Goal: Task Accomplishment & Management: Use online tool/utility

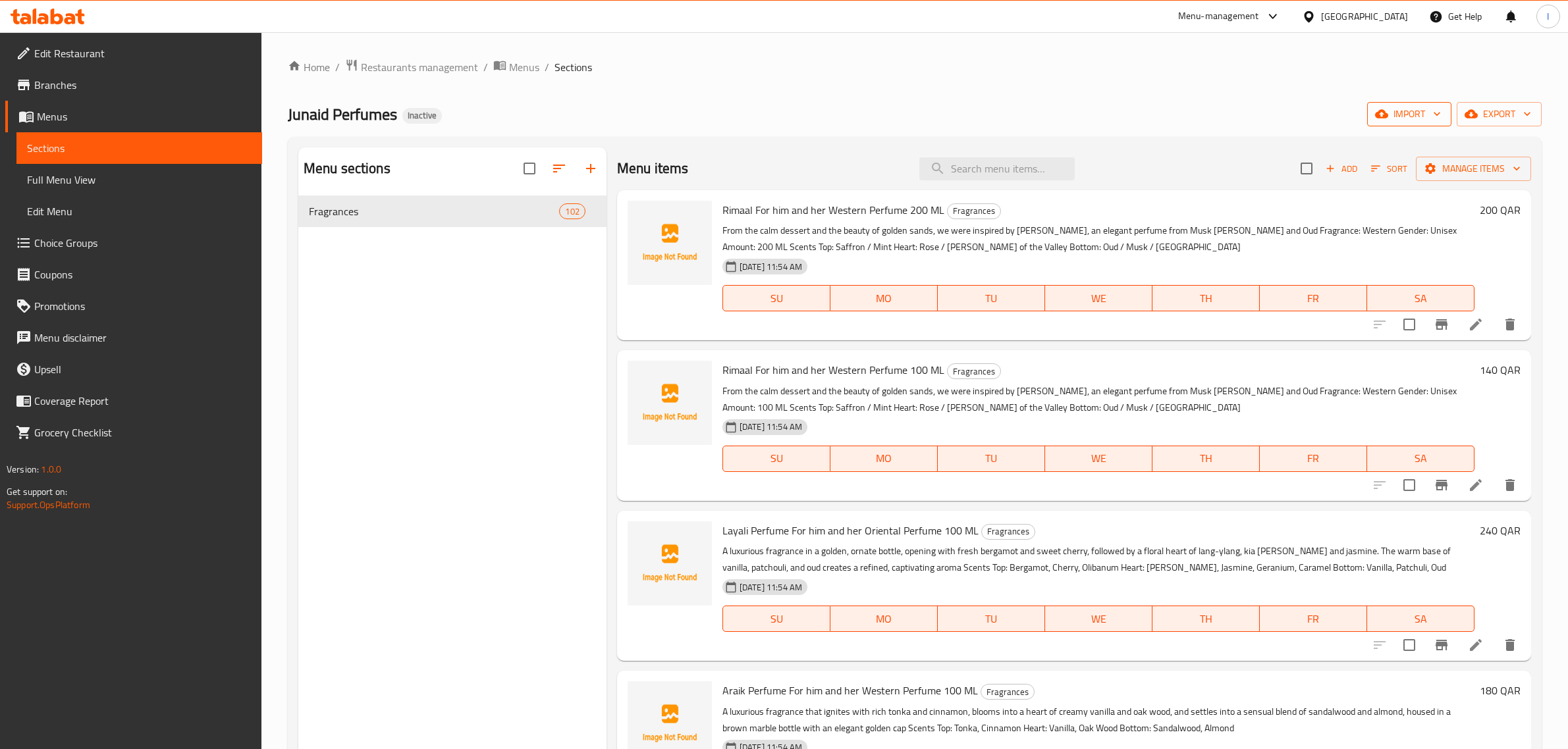
click at [1389, 116] on span "import" at bounding box center [1409, 114] width 63 height 16
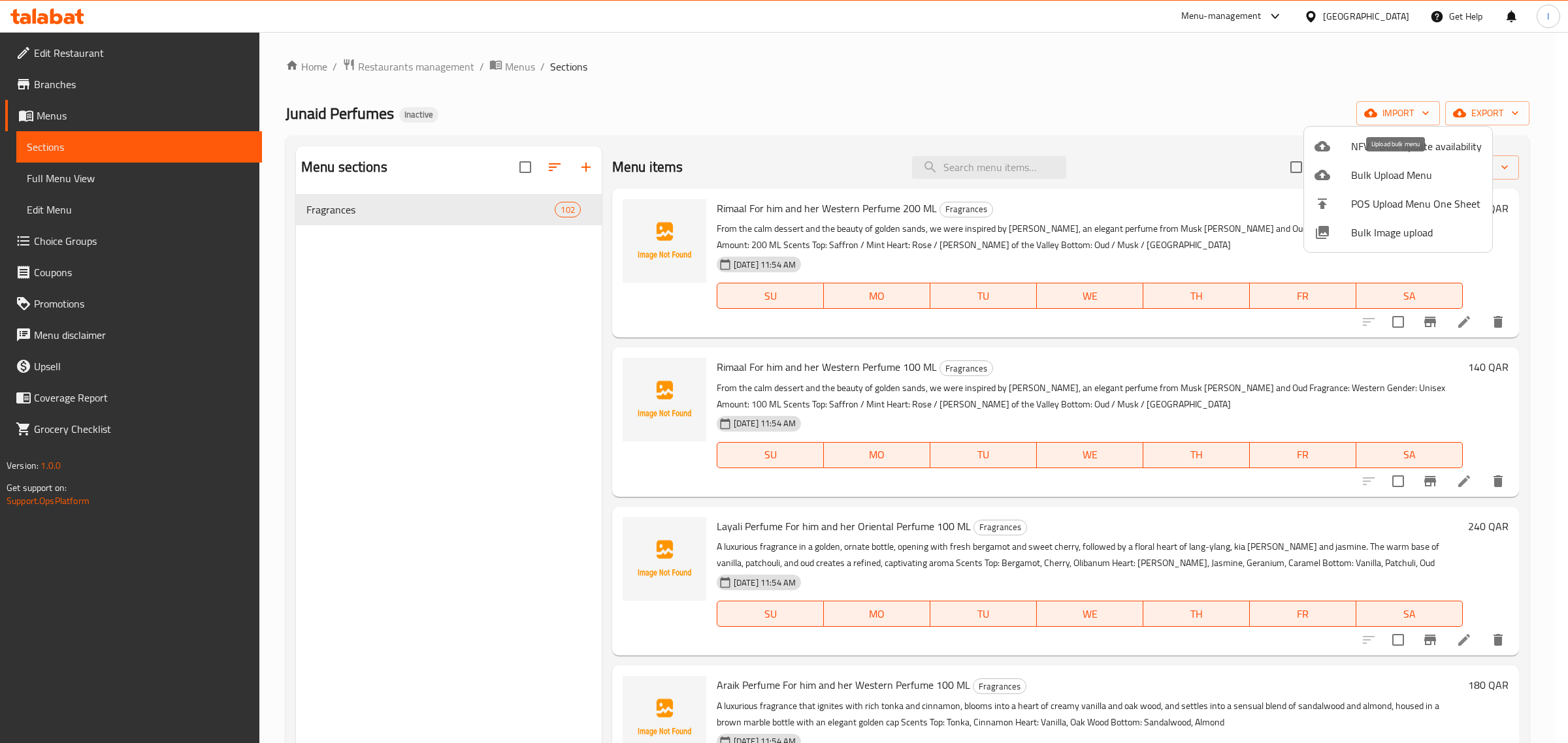
click at [1370, 180] on span "Bulk Upload Menu" at bounding box center [1416, 175] width 130 height 16
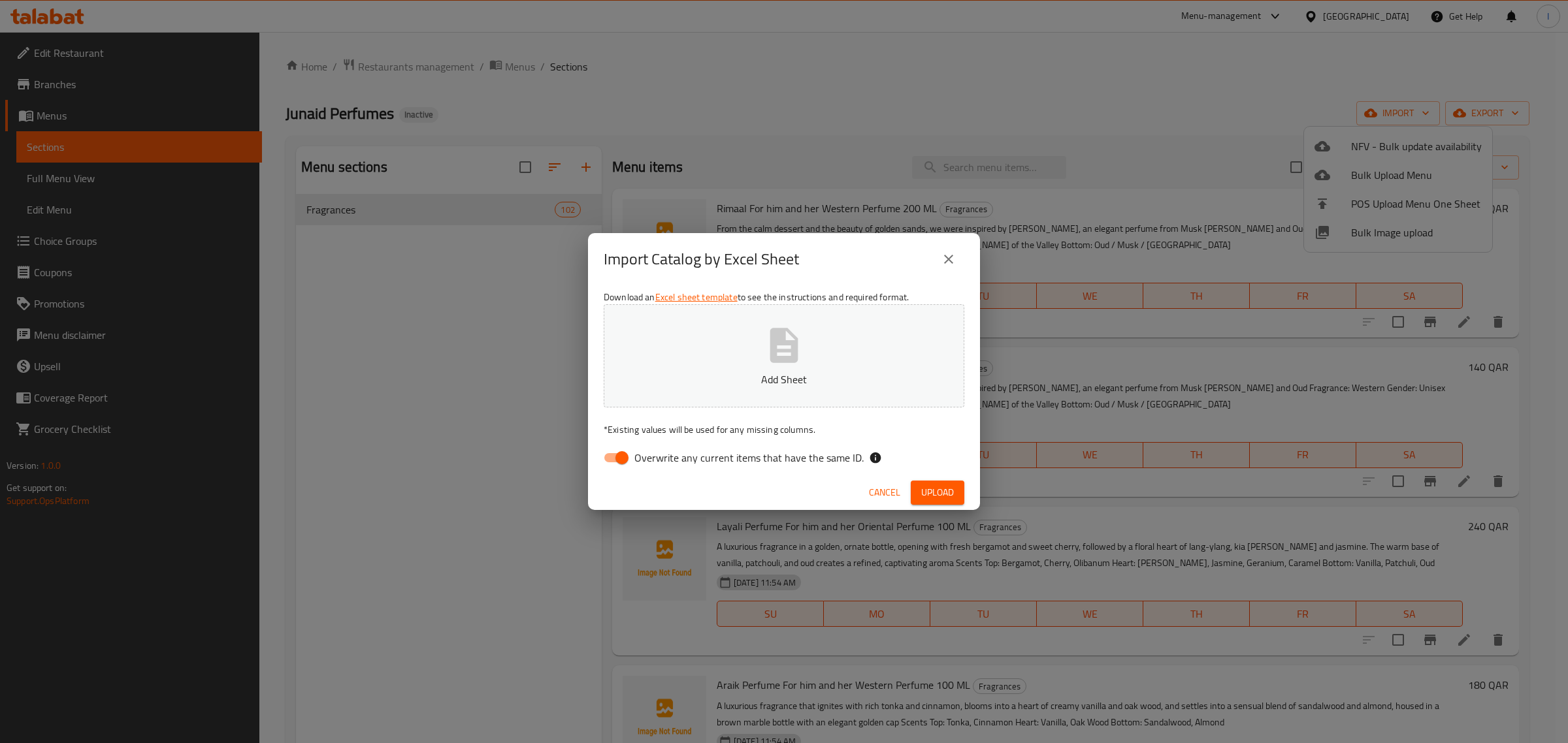
click at [621, 443] on div "Download an Excel sheet template to see the instructions and required format. A…" at bounding box center [784, 380] width 392 height 189
click at [618, 451] on input "Overwrite any current items that have the same ID." at bounding box center [622, 458] width 74 height 25
checkbox input "false"
click at [724, 361] on button "Add Sheet" at bounding box center [784, 356] width 361 height 104
click at [947, 480] on button "Upload" at bounding box center [937, 492] width 54 height 24
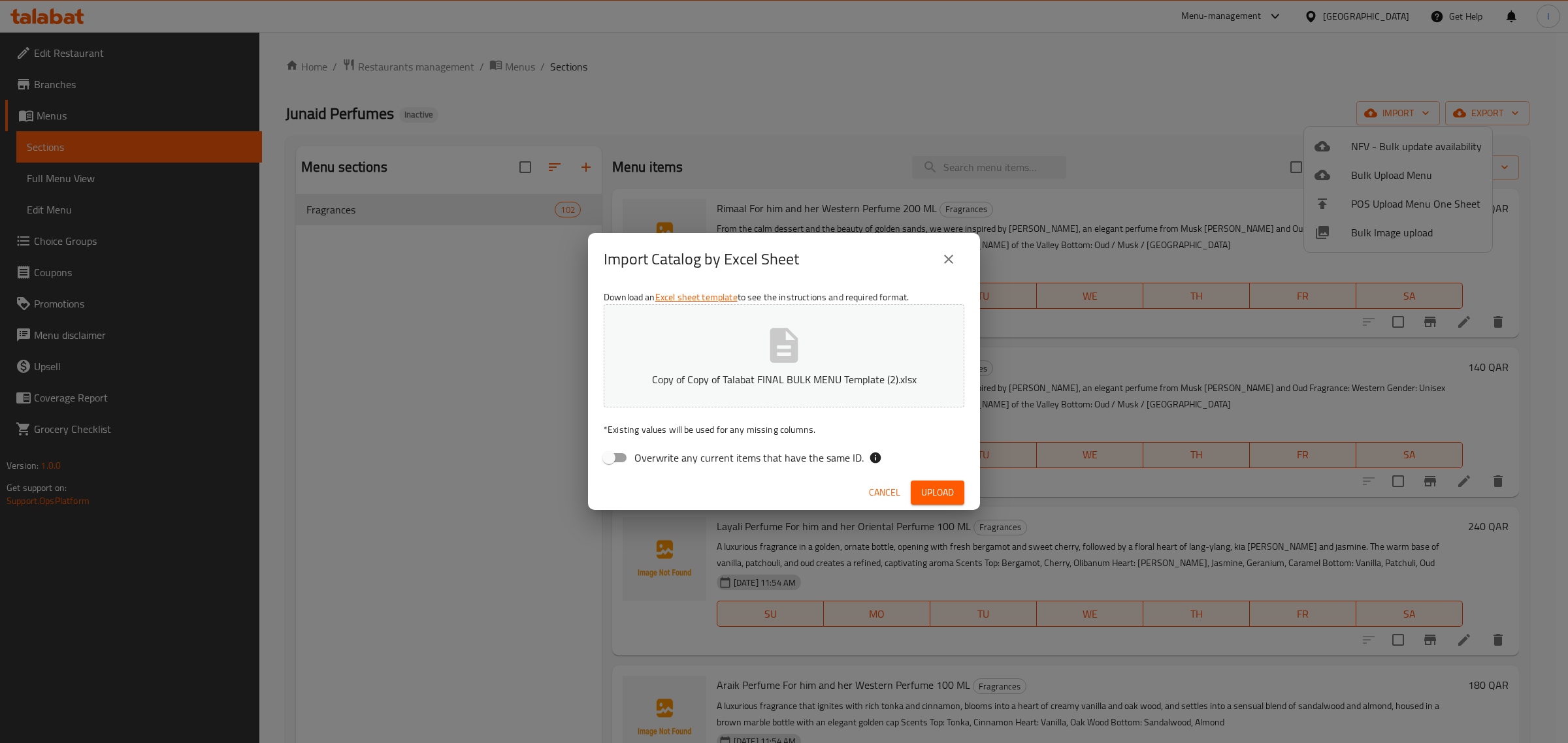
click at [870, 494] on span "Cancel" at bounding box center [885, 493] width 31 height 16
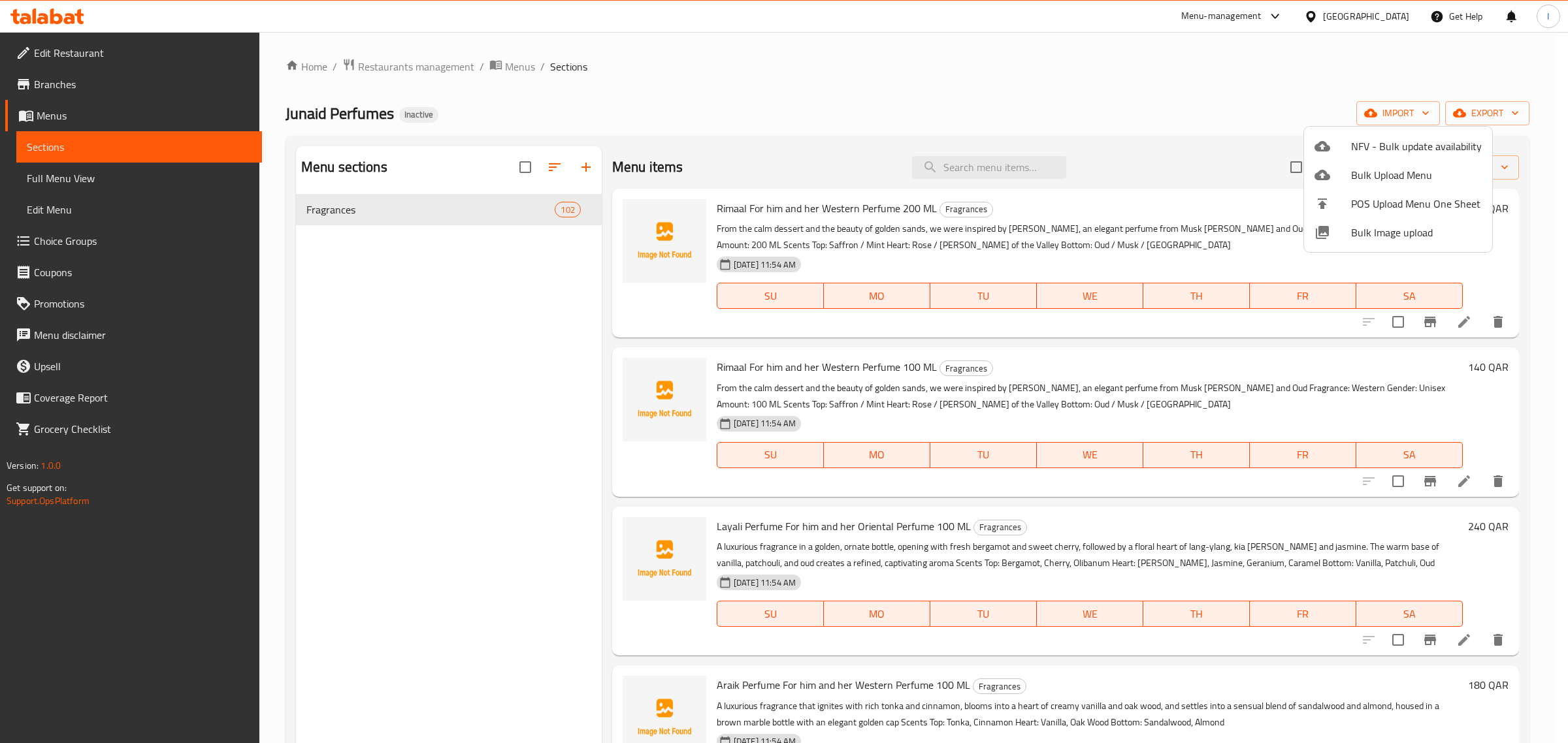
click at [1078, 102] on div at bounding box center [784, 372] width 1568 height 743
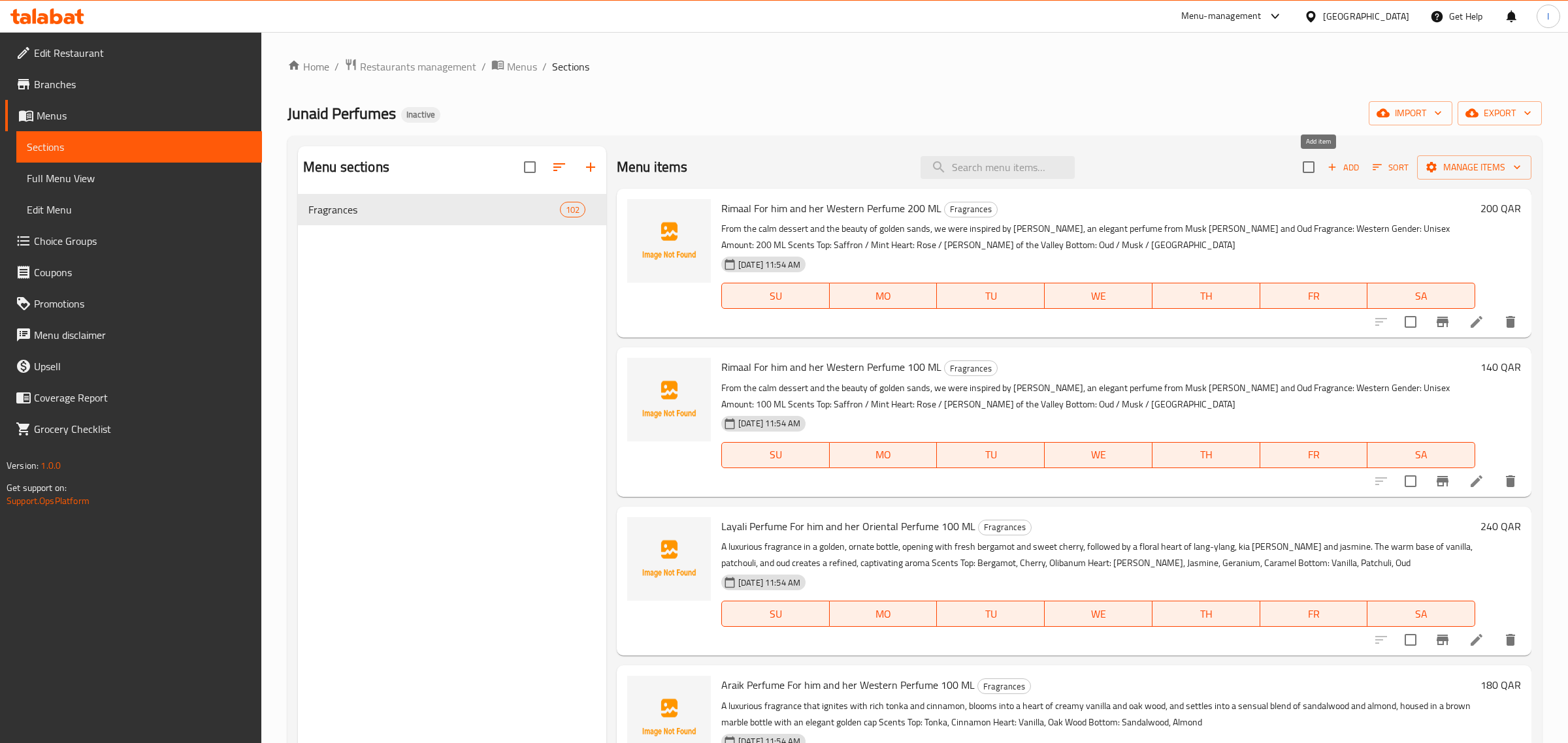
click at [1371, 179] on div "Add Sort Manage items" at bounding box center [1417, 167] width 229 height 28
click at [1378, 100] on div "Home / Restaurants management / Menus / Sections Junaid Perfumes Inactive impor…" at bounding box center [908, 479] width 1244 height 842
click at [1384, 113] on span "import" at bounding box center [1398, 113] width 63 height 16
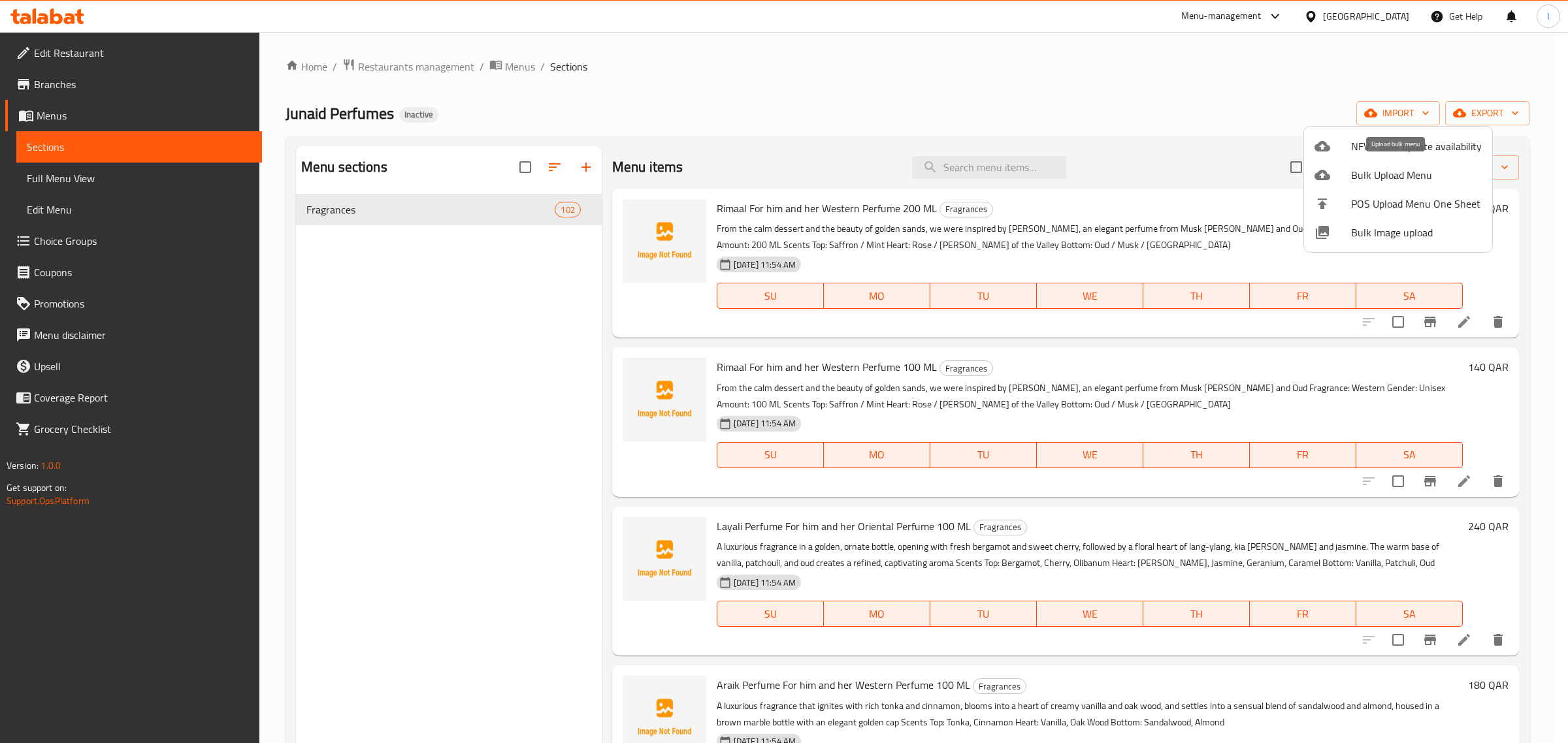
click at [1374, 174] on span "Bulk Upload Menu" at bounding box center [1416, 175] width 130 height 16
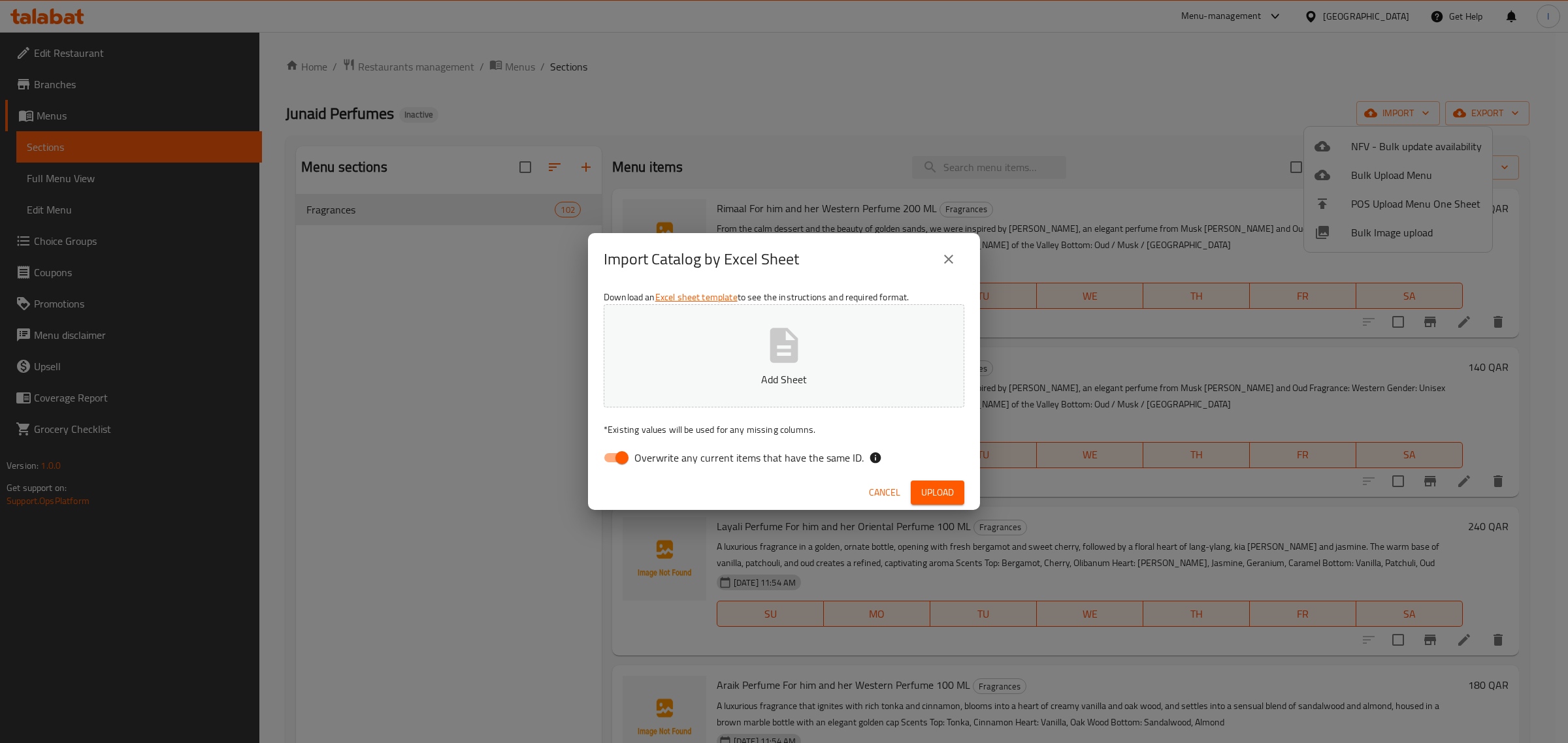
click at [628, 447] on input "Overwrite any current items that have the same ID." at bounding box center [622, 458] width 74 height 25
checkbox input "false"
click at [675, 387] on p "Add Sheet" at bounding box center [784, 380] width 320 height 16
click at [949, 488] on span "Upload" at bounding box center [937, 493] width 33 height 16
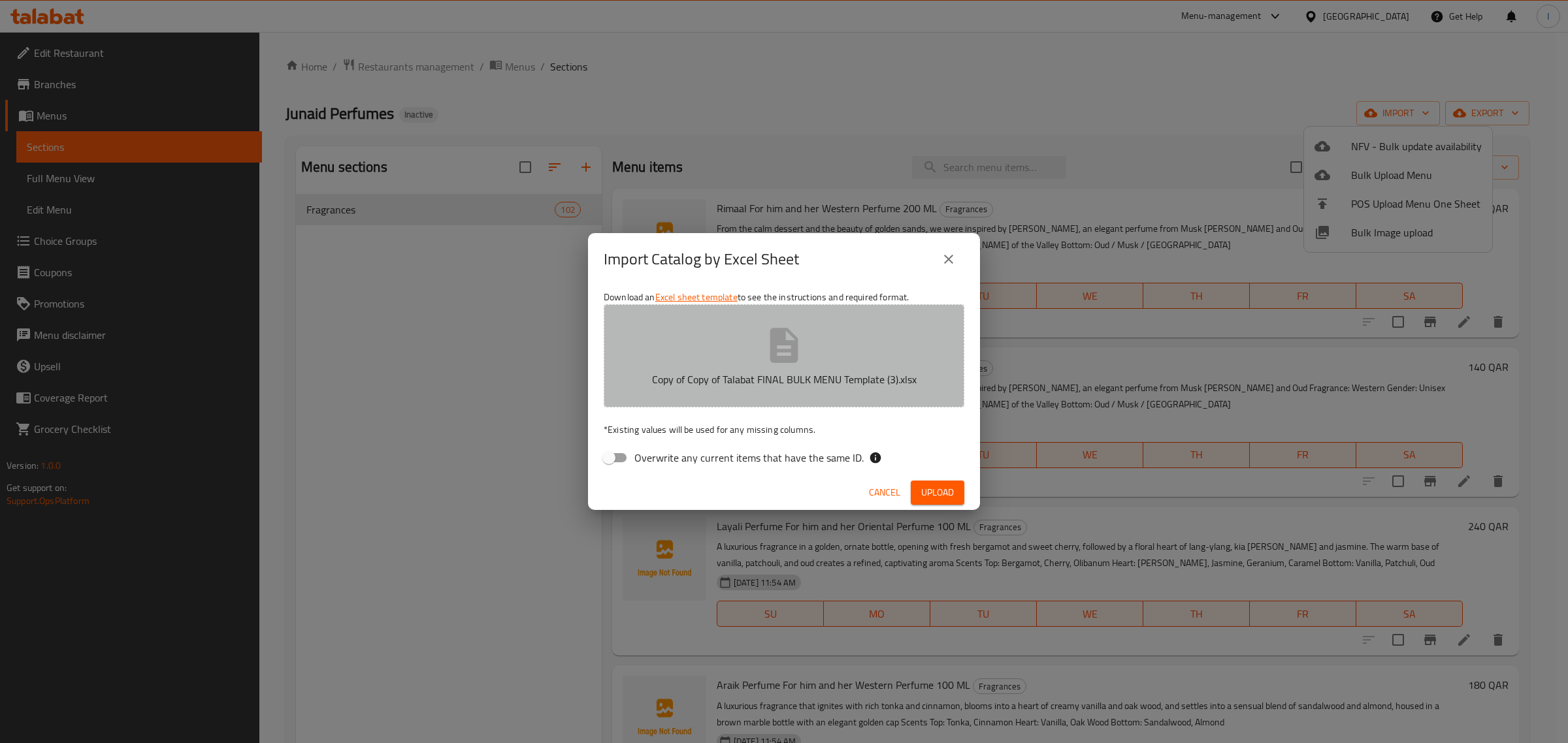
click at [782, 348] on icon "button" at bounding box center [784, 345] width 42 height 42
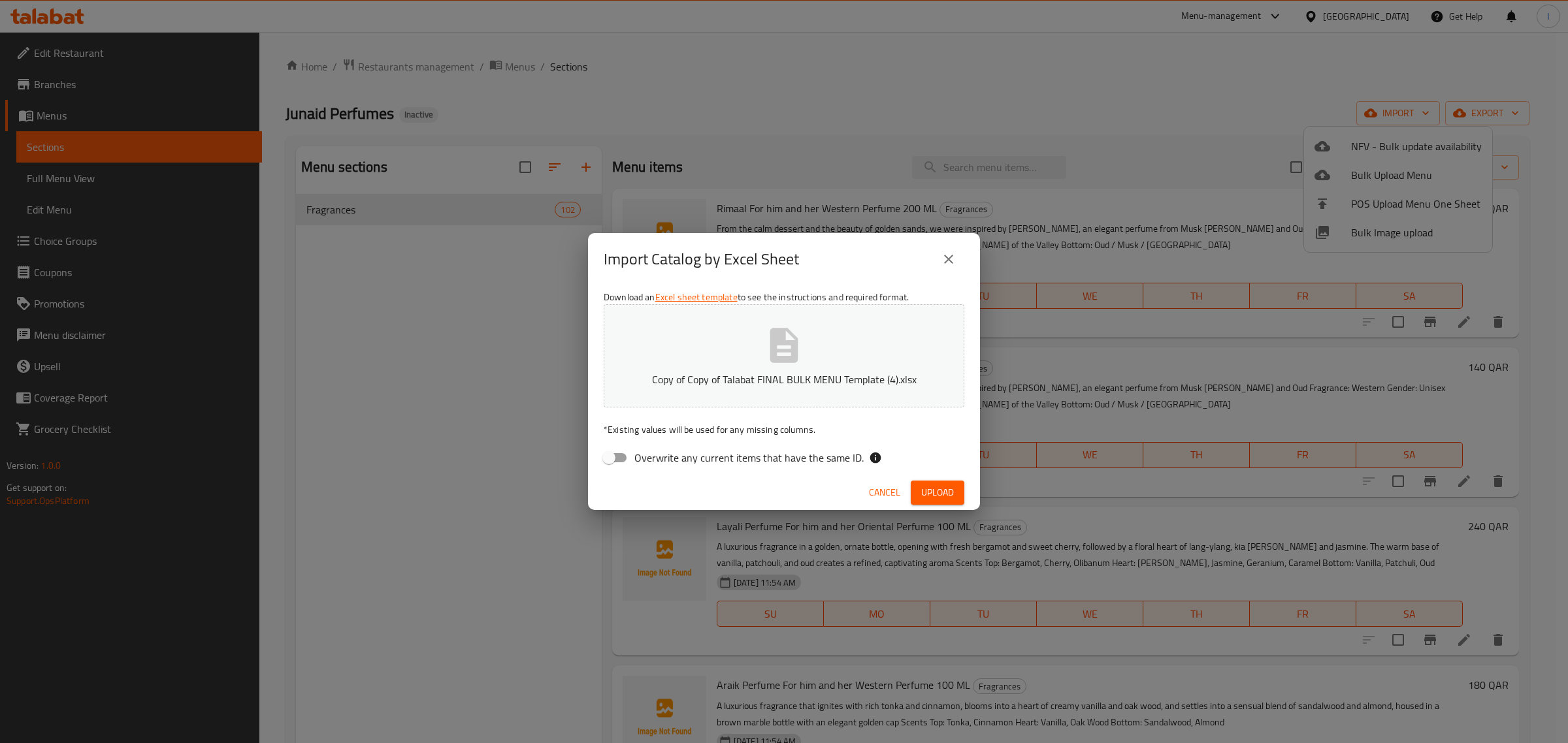
click at [927, 491] on span "Upload" at bounding box center [937, 493] width 33 height 16
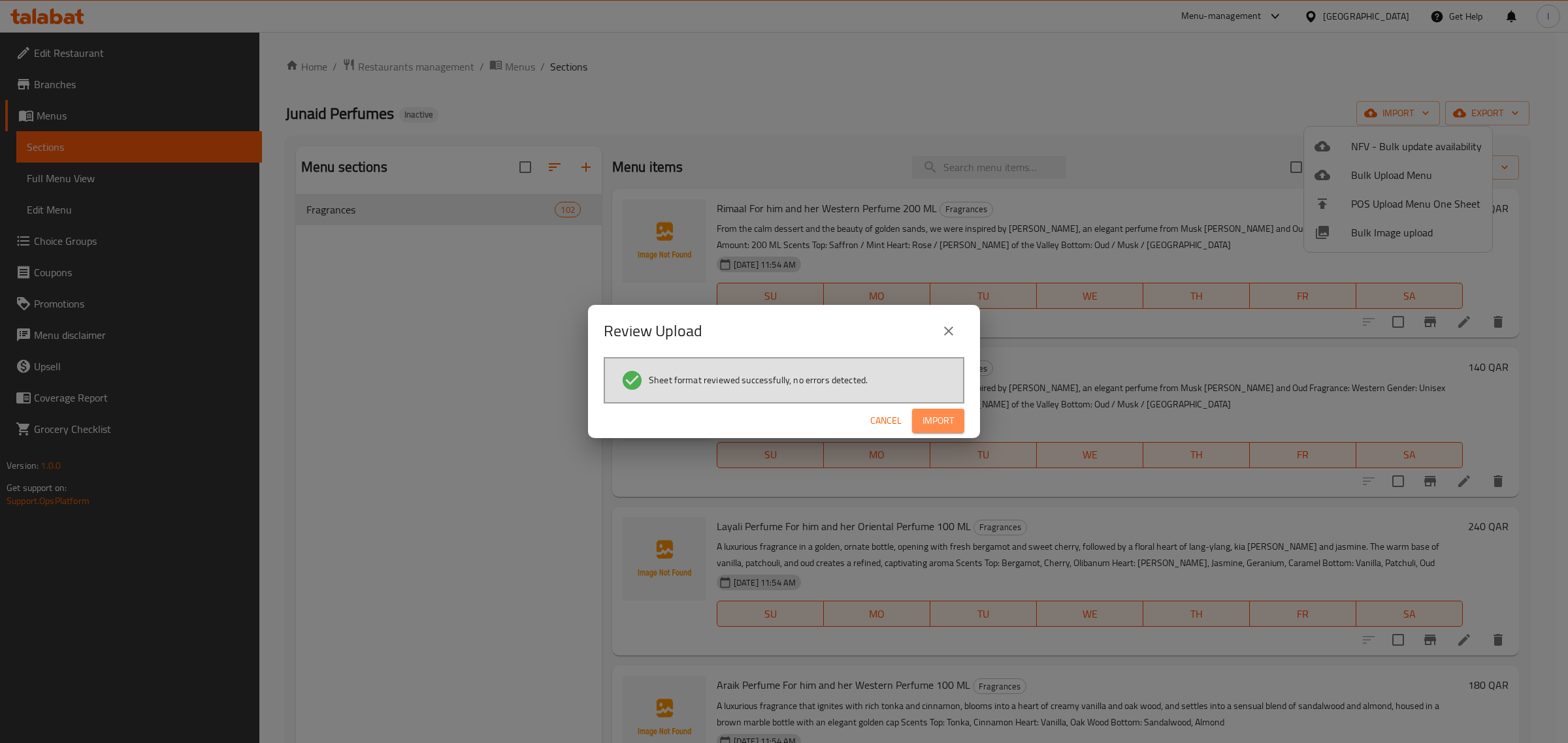
click at [948, 416] on span "Import" at bounding box center [938, 421] width 31 height 16
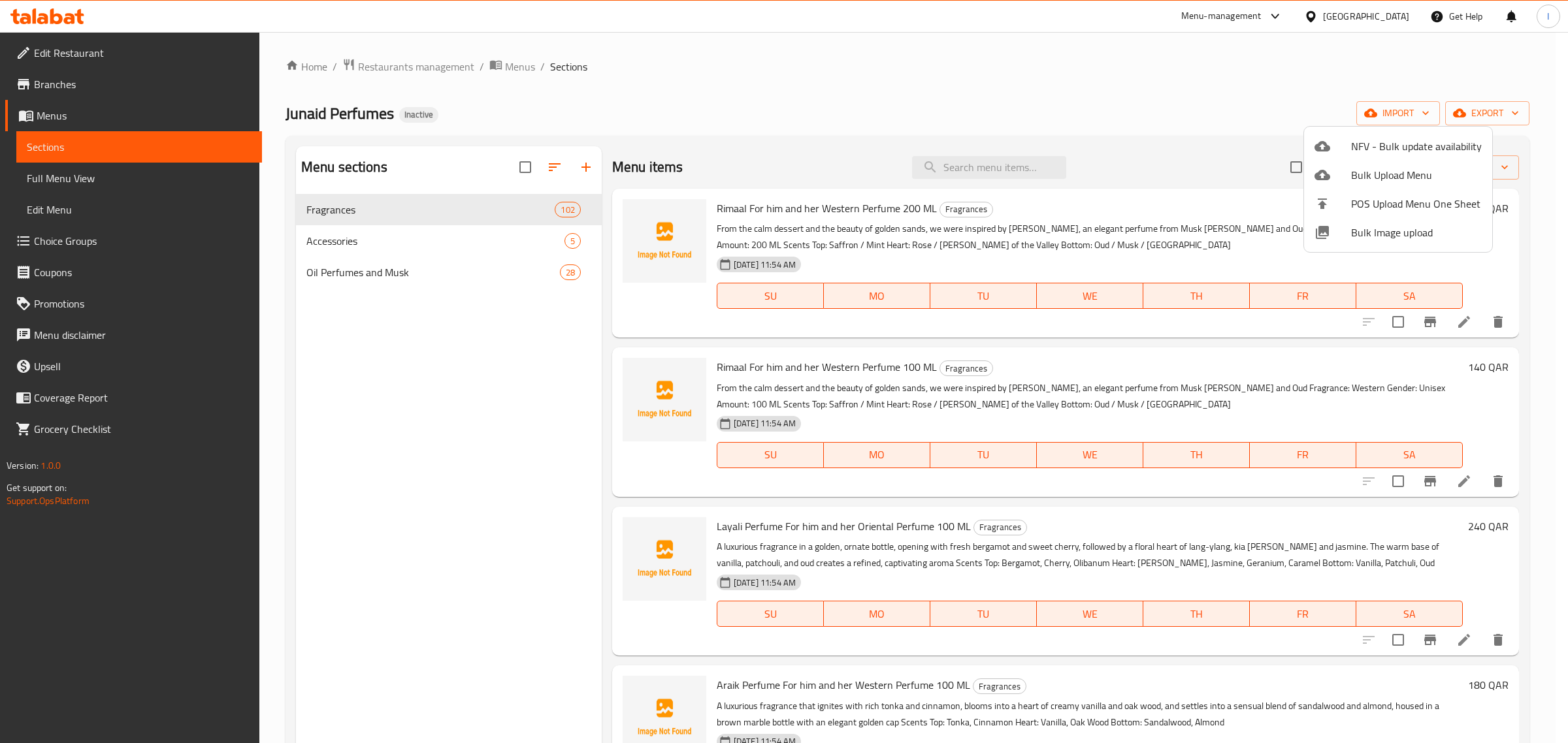
click at [413, 279] on div at bounding box center [784, 372] width 1568 height 743
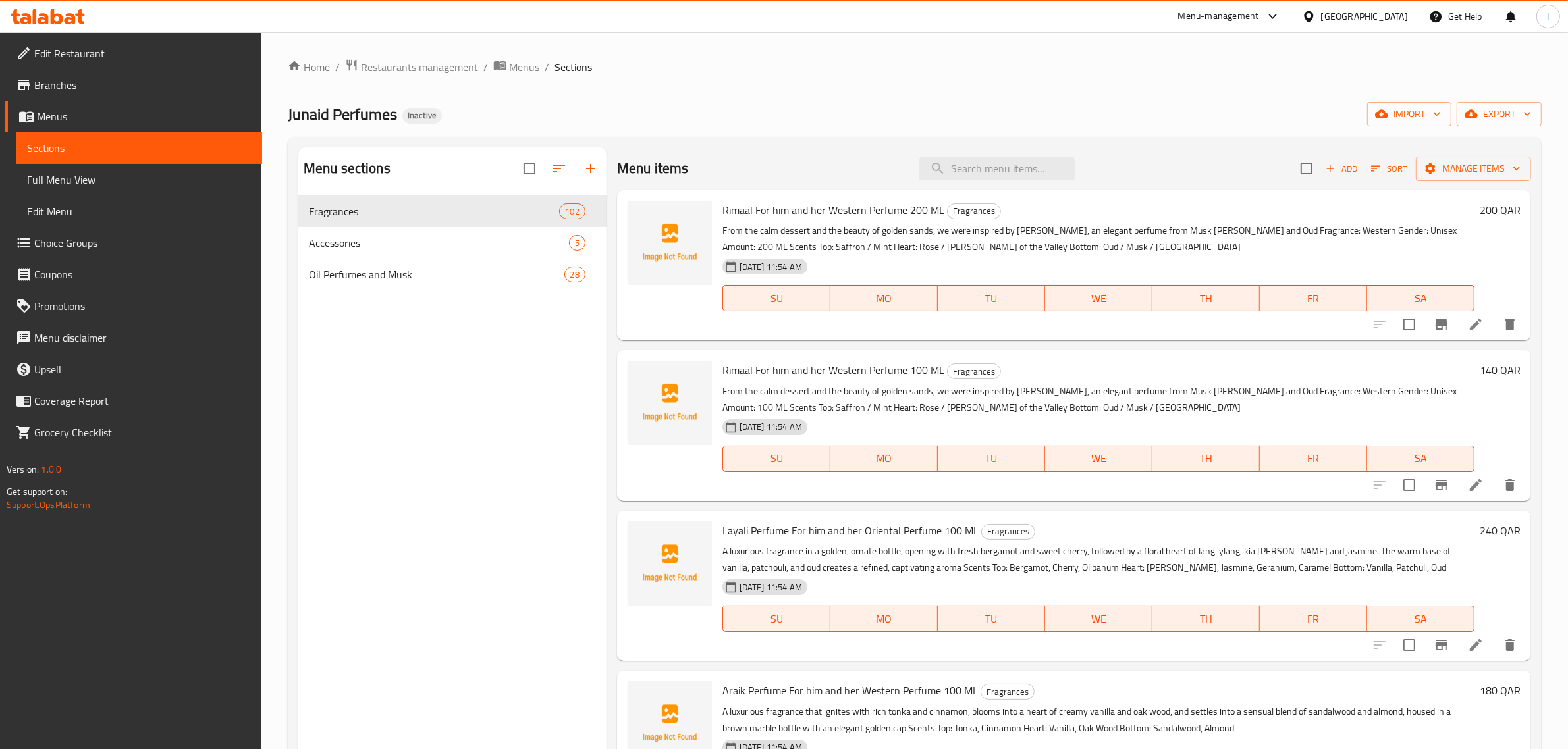
click at [487, 505] on div "Menu sections Fragrances 102 Accessories 5 Oil Perfumes and Musk 28" at bounding box center [452, 522] width 308 height 749
click at [1259, 23] on div "Menu-management" at bounding box center [1219, 17] width 81 height 16
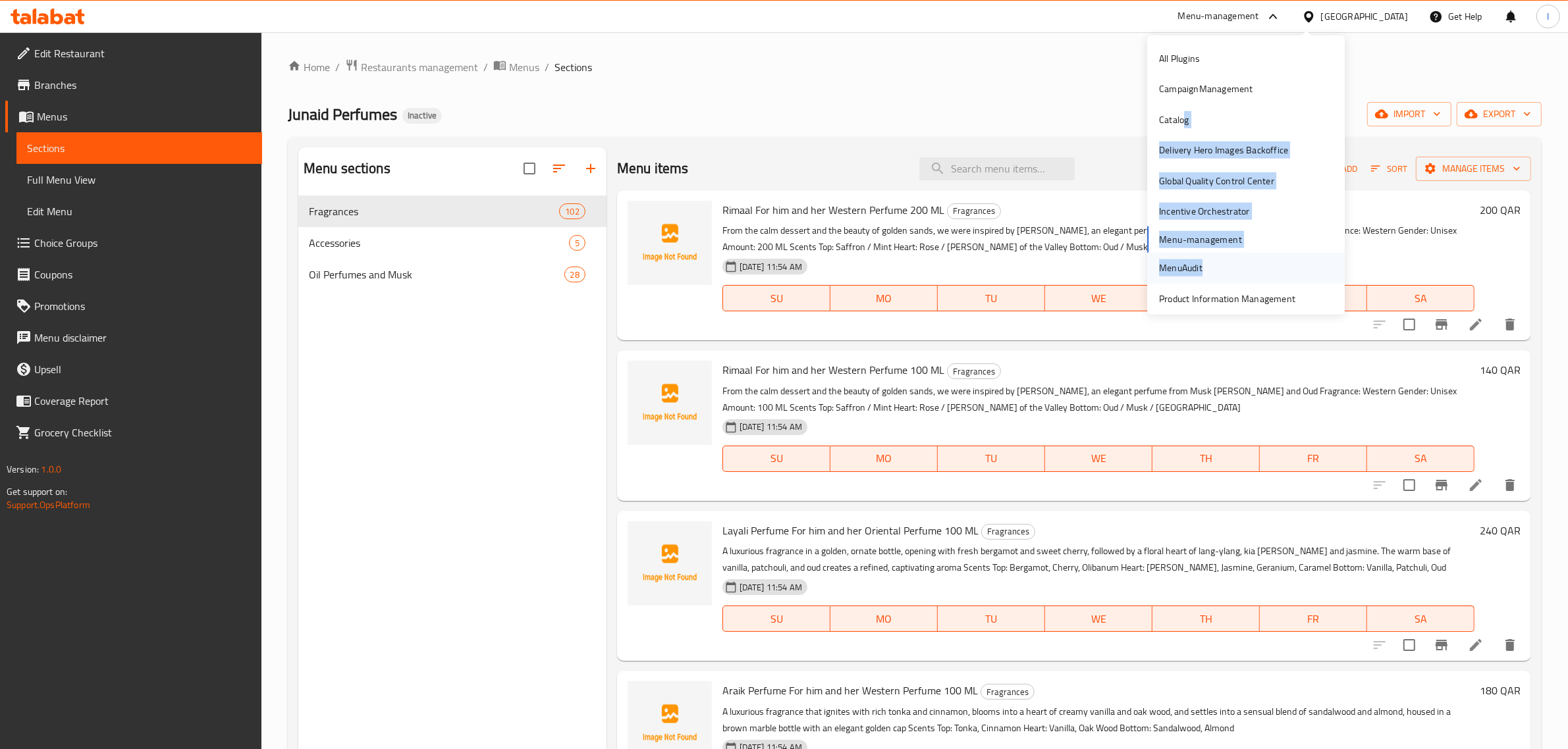
drag, startPoint x: 1173, startPoint y: 122, endPoint x: 1229, endPoint y: 262, distance: 150.8
click at [1233, 258] on div "All Plugins CampaignManagement Catalog Delivery Hero Images Backoffice Global Q…" at bounding box center [1246, 209] width 197 height 332
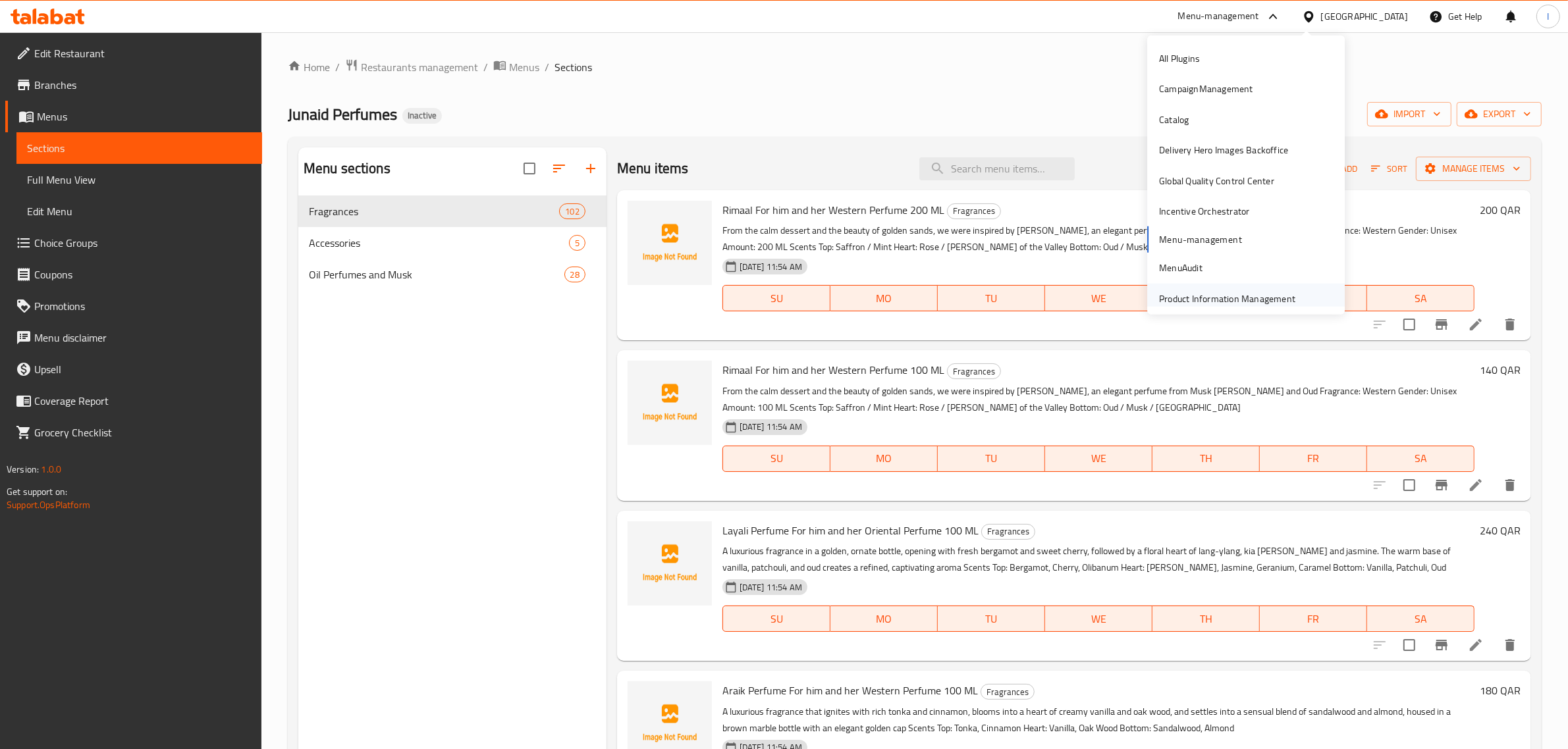
click at [1206, 298] on div "Product Information Management" at bounding box center [1227, 299] width 136 height 14
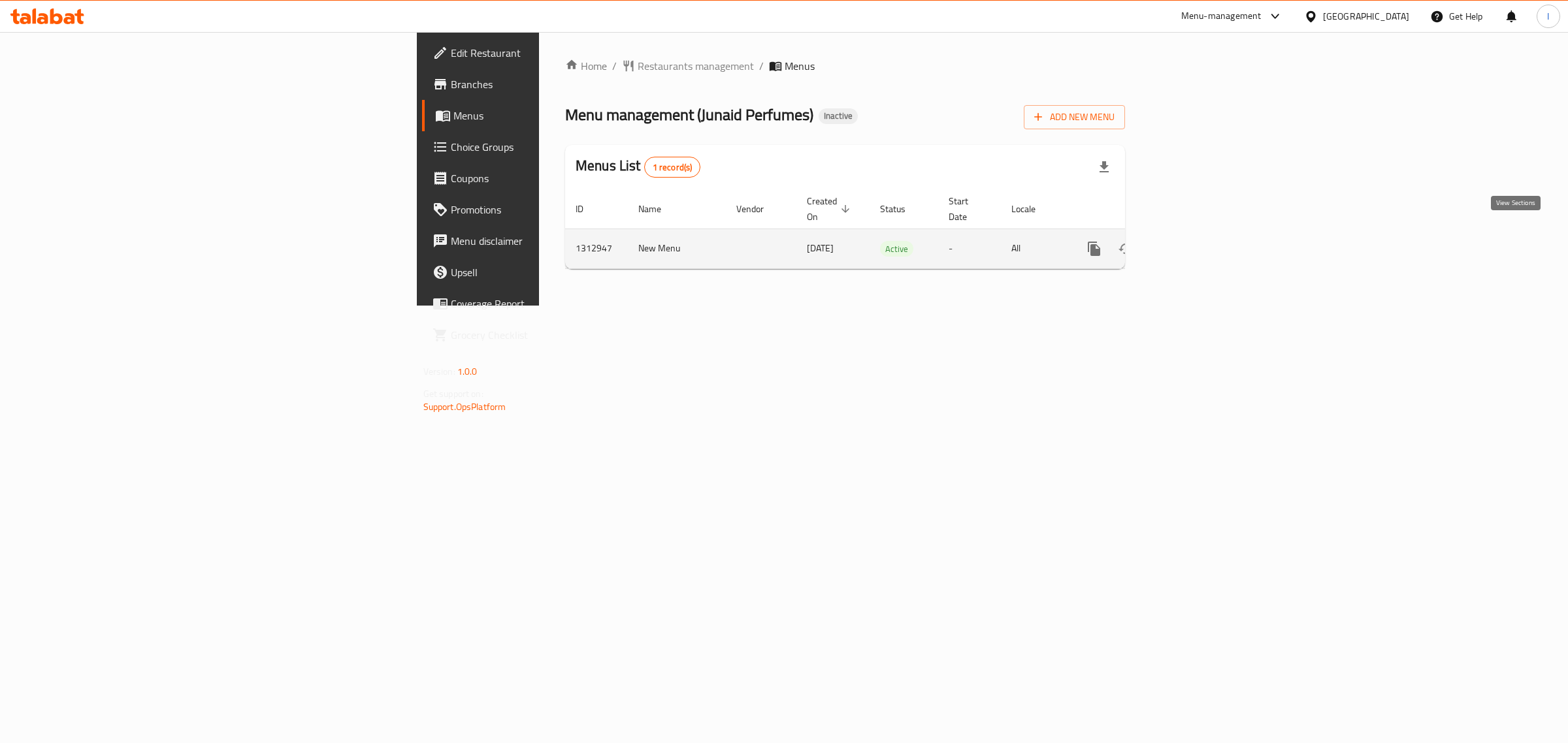
click at [1196, 241] on icon "enhanced table" at bounding box center [1188, 249] width 16 height 16
